Goal: Find specific page/section: Find specific page/section

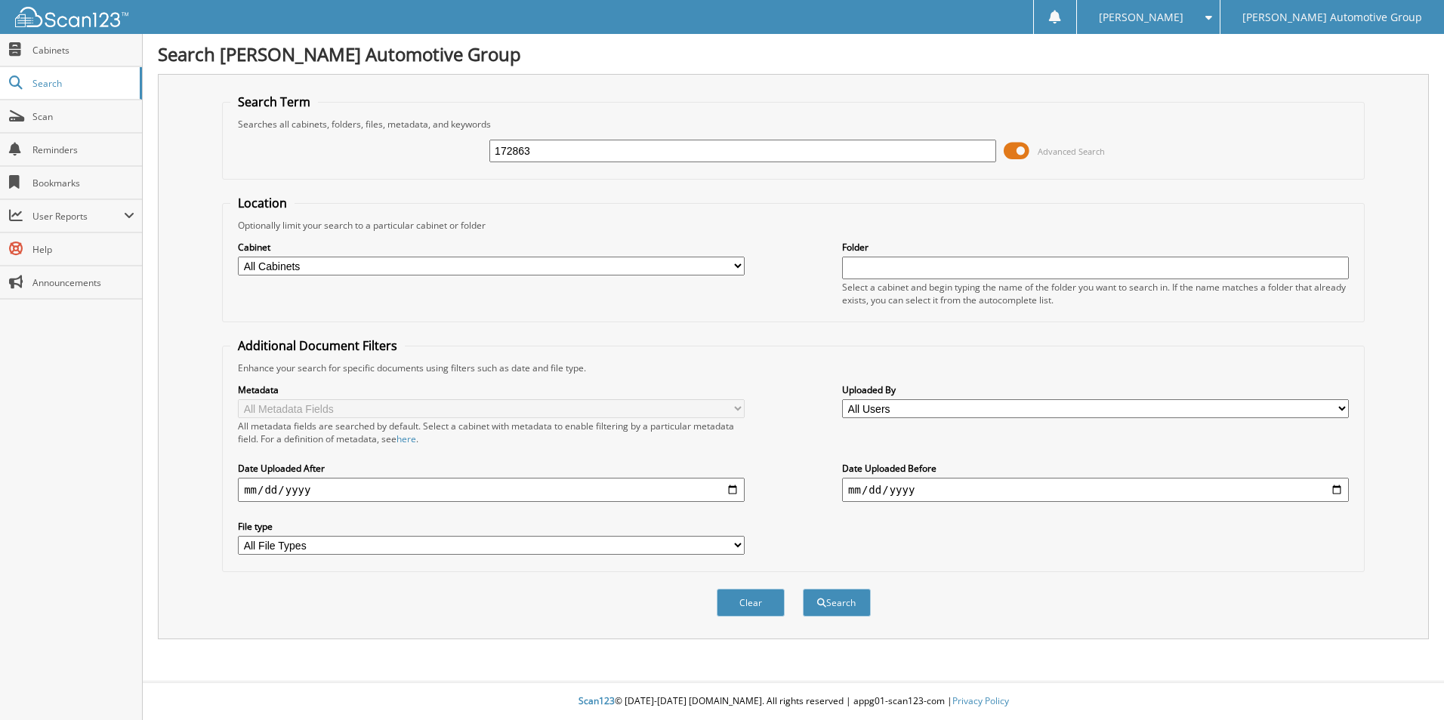
type input "172863"
click at [1015, 152] on span at bounding box center [1017, 151] width 26 height 23
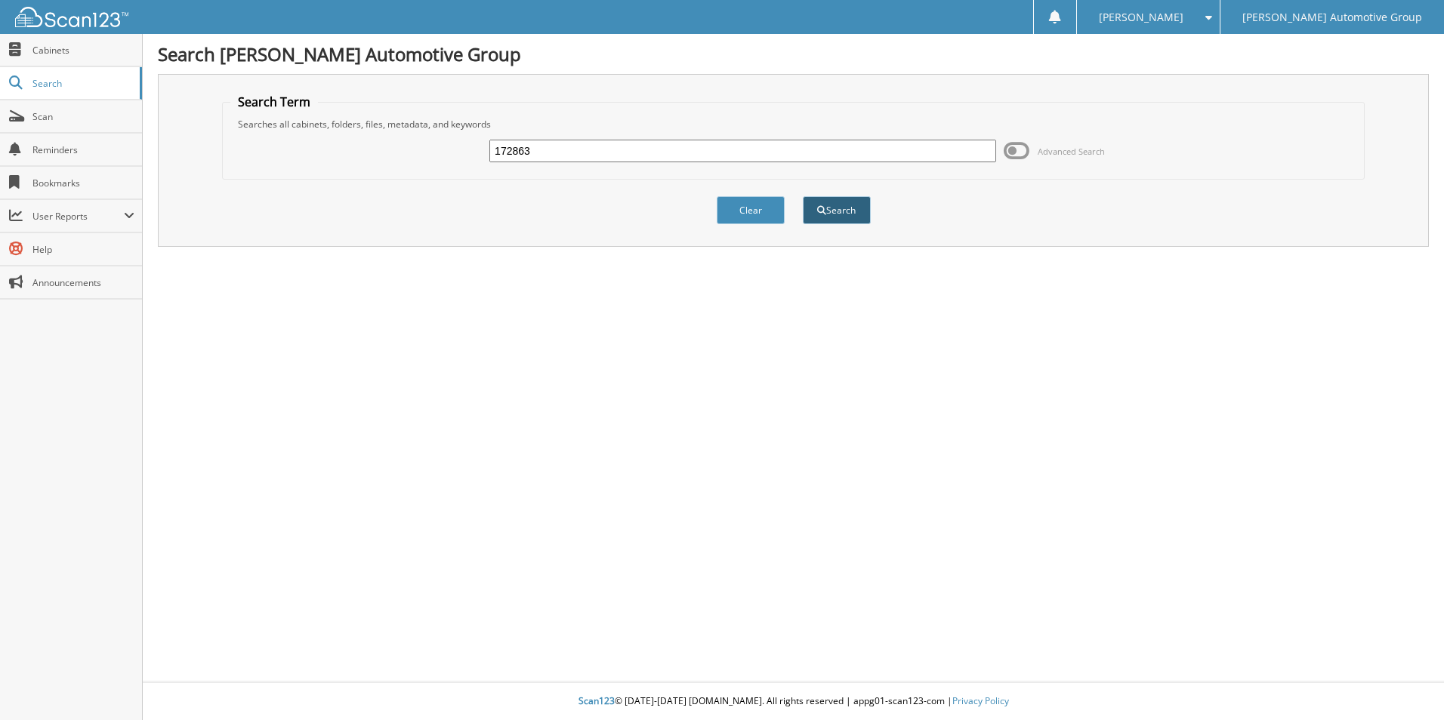
click at [844, 203] on button "Search" at bounding box center [837, 210] width 68 height 28
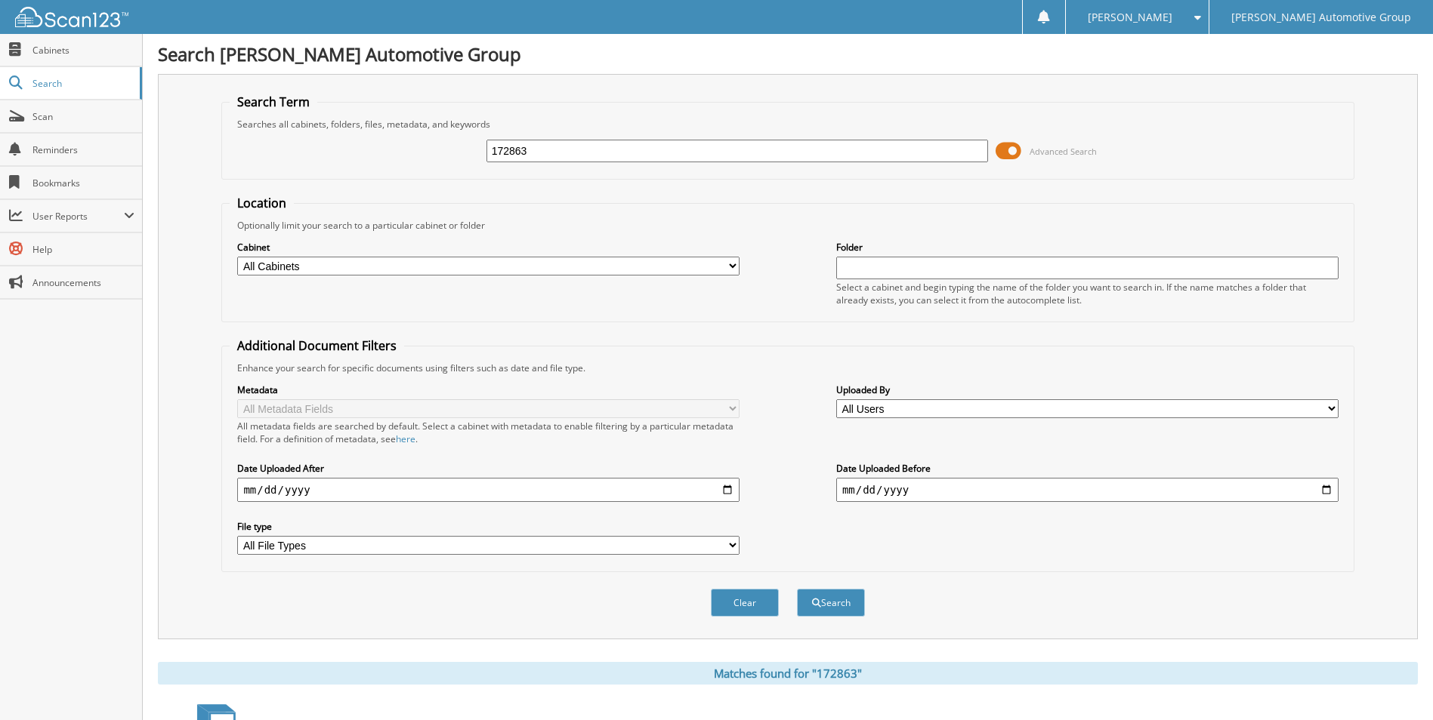
click at [1012, 150] on span at bounding box center [1008, 151] width 26 height 23
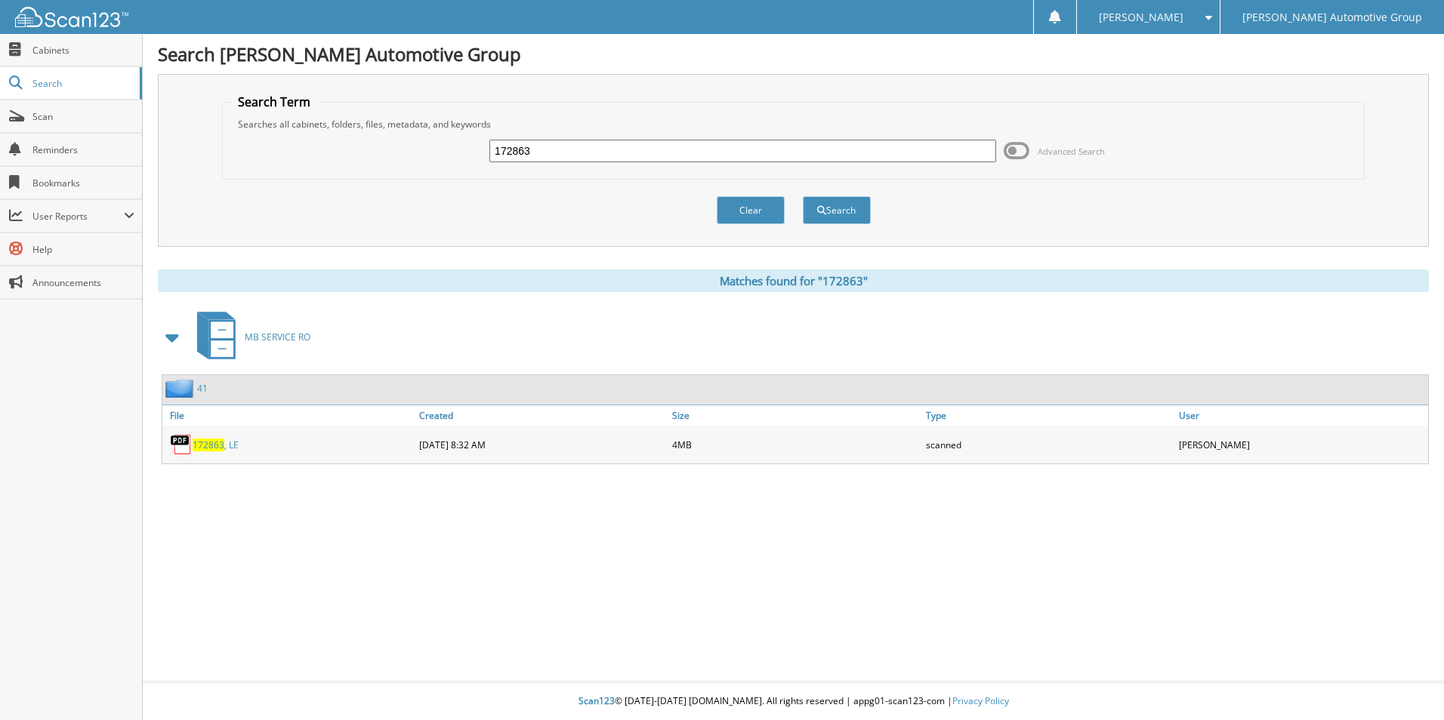
click at [214, 449] on span "172863" at bounding box center [209, 445] width 32 height 13
